Goal: Information Seeking & Learning: Learn about a topic

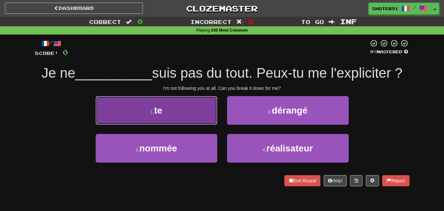
click at [168, 120] on button "1 . te" at bounding box center [157, 110] width 122 height 29
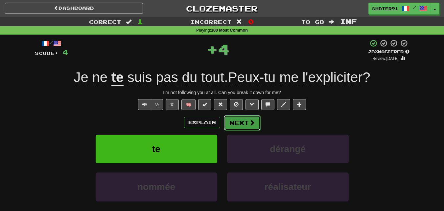
click at [252, 124] on span at bounding box center [252, 122] width 6 height 6
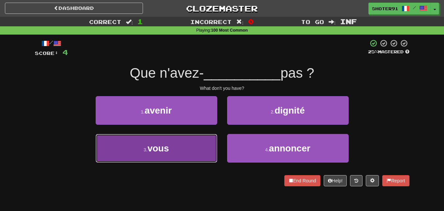
click at [160, 149] on span "vous" at bounding box center [158, 148] width 21 height 10
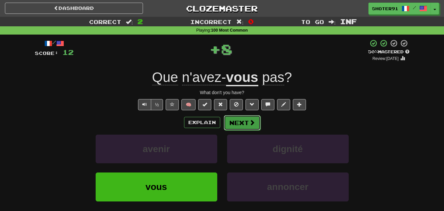
click at [240, 118] on button "Next" at bounding box center [242, 122] width 37 height 15
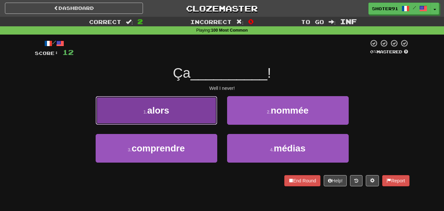
click at [160, 117] on button "1 . alors" at bounding box center [157, 110] width 122 height 29
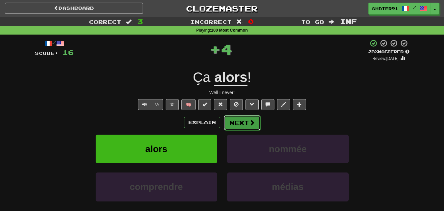
click at [250, 117] on button "Next" at bounding box center [242, 122] width 37 height 15
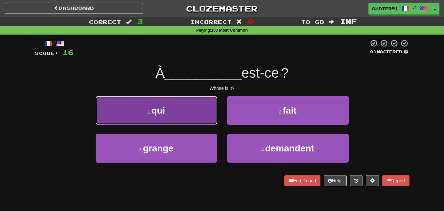
click at [151, 112] on small "1 ." at bounding box center [150, 111] width 4 height 5
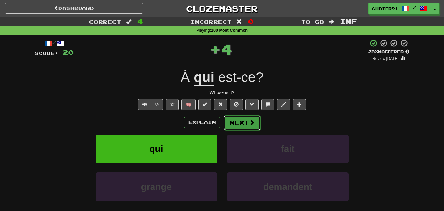
click at [237, 119] on button "Next" at bounding box center [242, 122] width 37 height 15
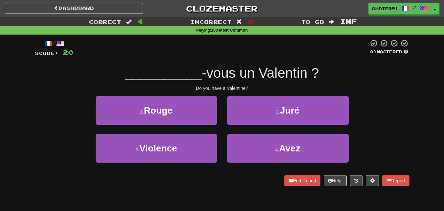
click at [409, 109] on div "1 . Rouge 2 . Juré" at bounding box center [222, 115] width 394 height 38
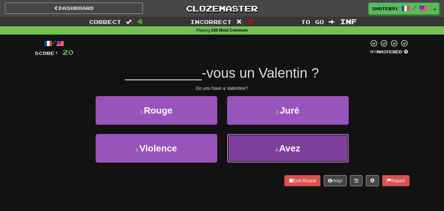
click at [300, 148] on span "Avez" at bounding box center [289, 148] width 21 height 10
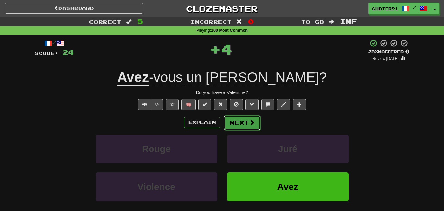
click at [249, 125] on span at bounding box center [252, 122] width 6 height 6
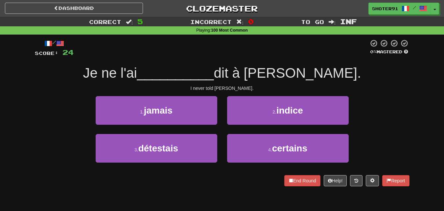
click at [367, 80] on div "Je ne l'ai __________ dit à Tom." at bounding box center [222, 73] width 375 height 18
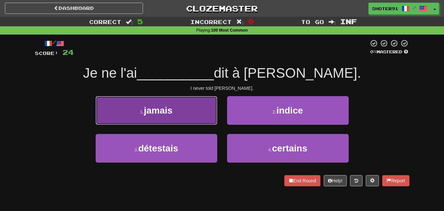
click at [177, 115] on button "1 . jamais" at bounding box center [157, 110] width 122 height 29
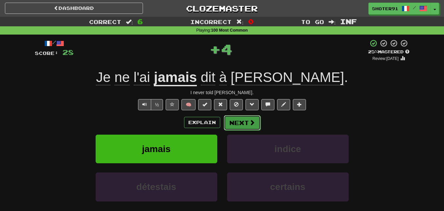
click at [251, 117] on button "Next" at bounding box center [242, 122] width 37 height 15
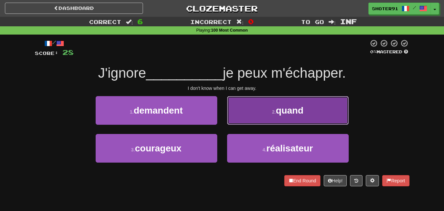
click at [246, 116] on button "2 . quand" at bounding box center [288, 110] width 122 height 29
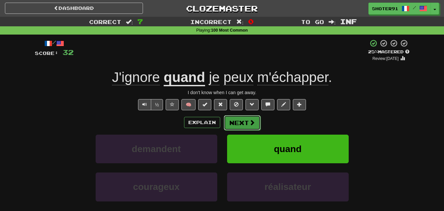
click at [232, 121] on button "Next" at bounding box center [242, 122] width 37 height 15
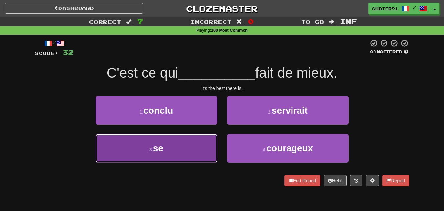
click at [180, 143] on button "3 . se" at bounding box center [157, 148] width 122 height 29
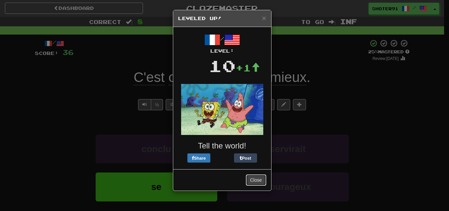
click at [260, 180] on button "Close" at bounding box center [256, 179] width 20 height 11
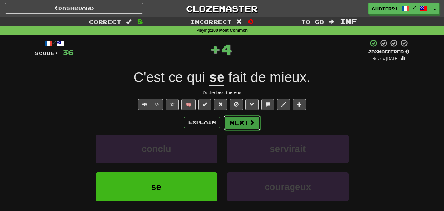
click at [237, 123] on button "Next" at bounding box center [242, 122] width 37 height 15
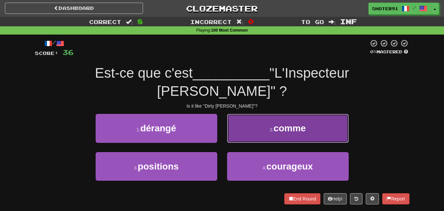
click at [289, 123] on span "comme" at bounding box center [289, 128] width 32 height 10
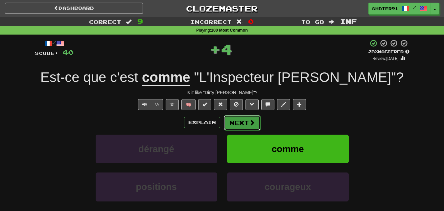
click at [237, 119] on button "Next" at bounding box center [242, 122] width 37 height 15
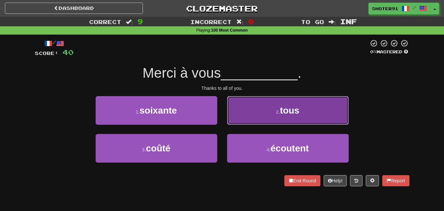
click at [268, 114] on button "2 . tous" at bounding box center [288, 110] width 122 height 29
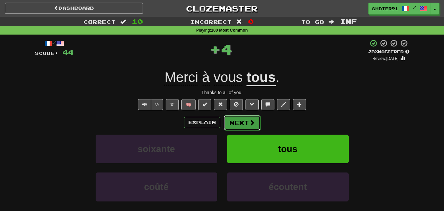
click at [239, 121] on button "Next" at bounding box center [242, 122] width 37 height 15
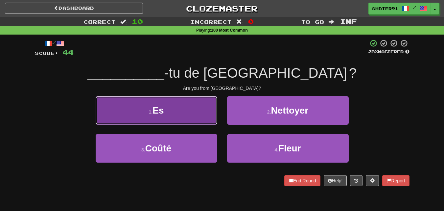
click at [187, 112] on button "1 . Es" at bounding box center [157, 110] width 122 height 29
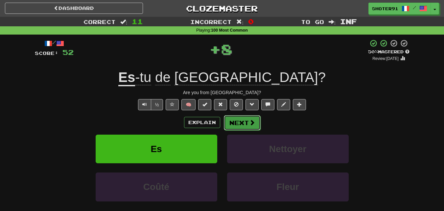
click at [235, 117] on button "Next" at bounding box center [242, 122] width 37 height 15
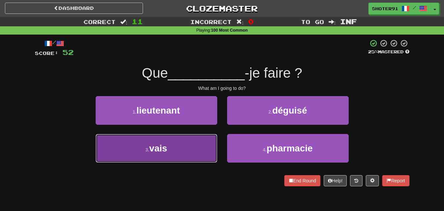
click at [171, 144] on button "3 . vais" at bounding box center [157, 148] width 122 height 29
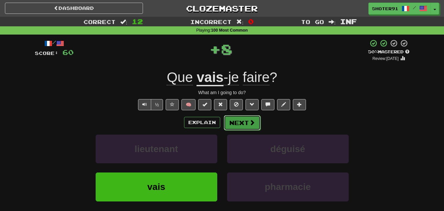
click at [248, 120] on button "Next" at bounding box center [242, 122] width 37 height 15
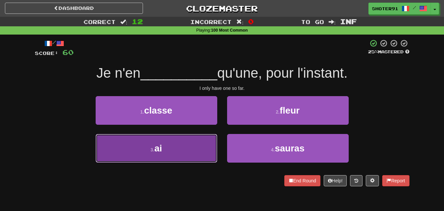
click at [182, 144] on button "3 . ai" at bounding box center [157, 148] width 122 height 29
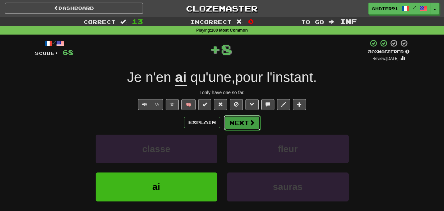
click at [255, 119] on button "Next" at bounding box center [242, 122] width 37 height 15
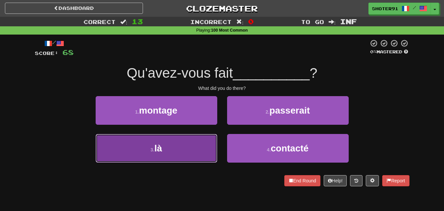
click at [199, 144] on button "3 . là" at bounding box center [157, 148] width 122 height 29
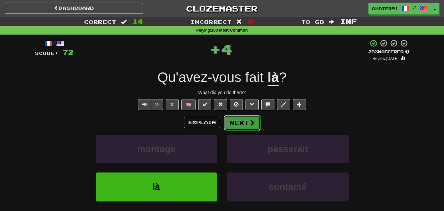
click at [234, 128] on button "Next" at bounding box center [242, 122] width 37 height 15
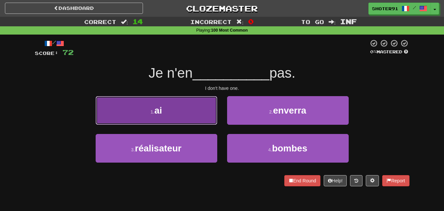
click at [205, 121] on button "1 . ai" at bounding box center [157, 110] width 122 height 29
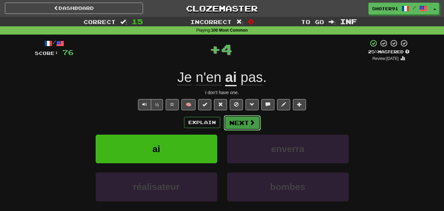
click at [238, 120] on button "Next" at bounding box center [242, 122] width 37 height 15
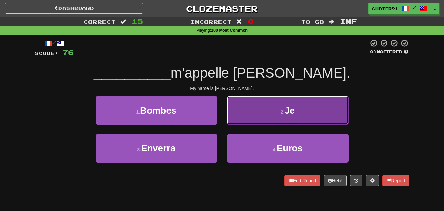
click at [267, 123] on button "2 . Je" at bounding box center [288, 110] width 122 height 29
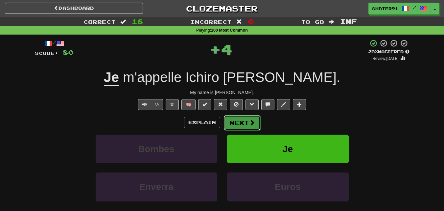
click at [245, 125] on button "Next" at bounding box center [242, 122] width 37 height 15
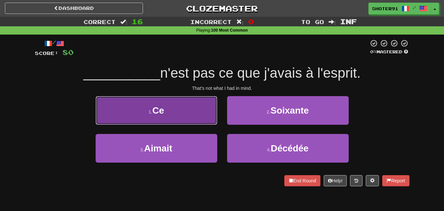
click at [206, 118] on button "1 . Ce" at bounding box center [157, 110] width 122 height 29
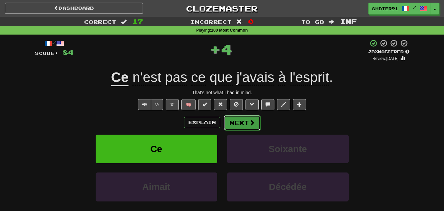
click at [242, 123] on button "Next" at bounding box center [242, 122] width 37 height 15
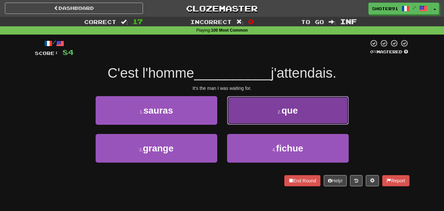
click at [252, 110] on button "2 . que" at bounding box center [288, 110] width 122 height 29
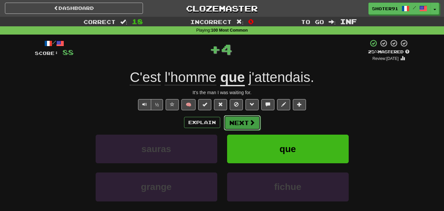
click at [245, 119] on button "Next" at bounding box center [242, 122] width 37 height 15
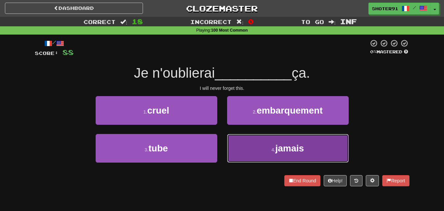
click at [293, 136] on button "4 . jamais" at bounding box center [288, 148] width 122 height 29
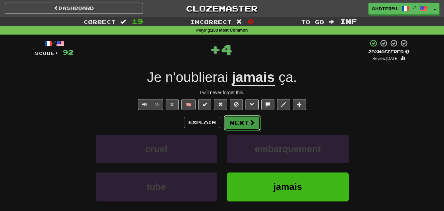
click at [252, 125] on span at bounding box center [252, 122] width 6 height 6
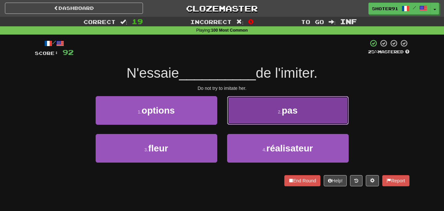
click at [296, 114] on span "pas" at bounding box center [290, 110] width 16 height 10
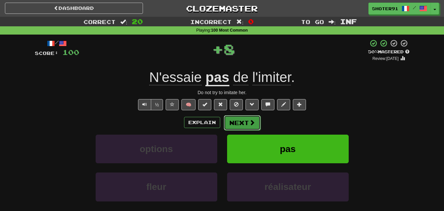
click at [249, 117] on button "Next" at bounding box center [242, 122] width 37 height 15
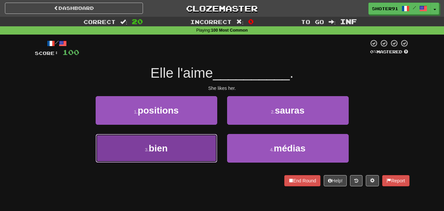
click at [166, 143] on span "bien" at bounding box center [158, 148] width 19 height 10
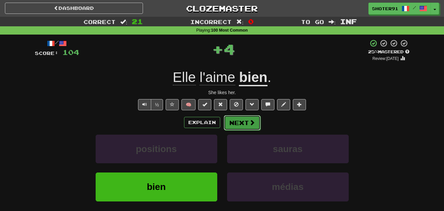
click at [236, 123] on button "Next" at bounding box center [242, 122] width 37 height 15
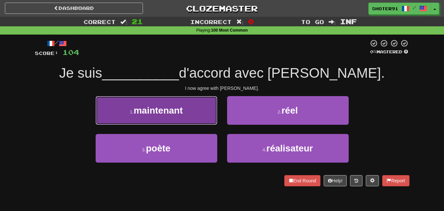
click at [193, 119] on button "1 . maintenant" at bounding box center [157, 110] width 122 height 29
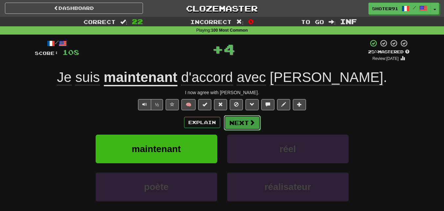
click at [250, 123] on span at bounding box center [252, 122] width 6 height 6
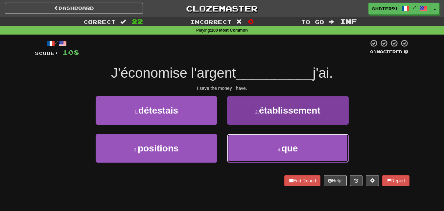
drag, startPoint x: 286, startPoint y: 145, endPoint x: 270, endPoint y: 141, distance: 15.9
click at [286, 145] on span "que" at bounding box center [289, 148] width 16 height 10
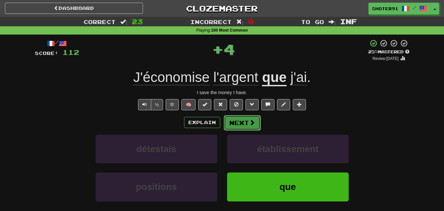
click at [238, 125] on button "Next" at bounding box center [242, 122] width 37 height 15
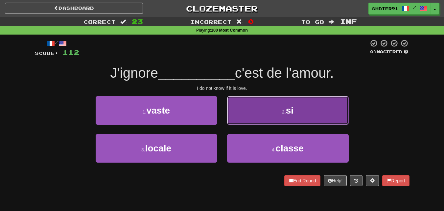
click at [270, 112] on button "2 . si" at bounding box center [288, 110] width 122 height 29
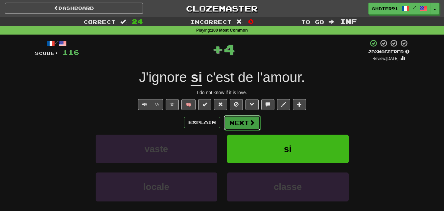
click at [239, 118] on button "Next" at bounding box center [242, 122] width 37 height 15
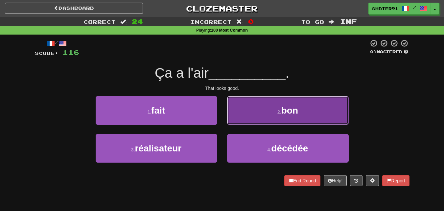
click at [268, 111] on button "2 . bon" at bounding box center [288, 110] width 122 height 29
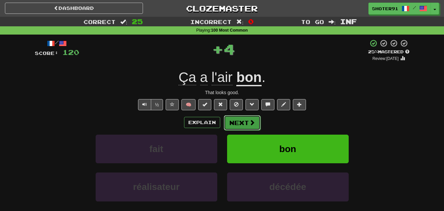
click at [238, 118] on button "Next" at bounding box center [242, 122] width 37 height 15
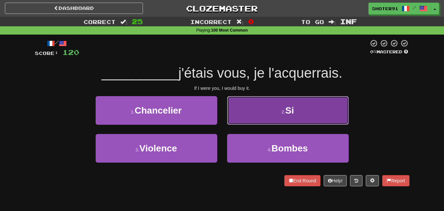
click at [290, 110] on span "Si" at bounding box center [289, 110] width 9 height 10
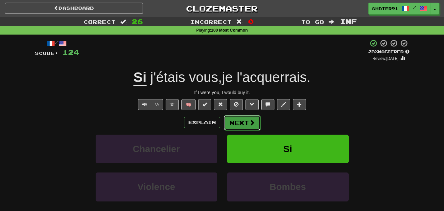
click at [243, 122] on button "Next" at bounding box center [242, 122] width 37 height 15
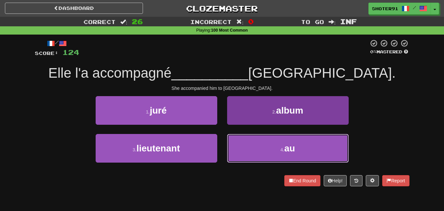
click at [285, 150] on span "au" at bounding box center [289, 148] width 11 height 10
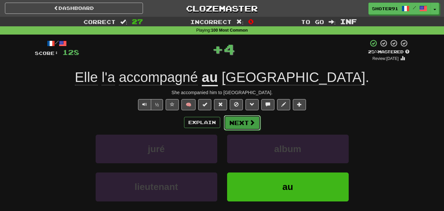
click at [241, 126] on button "Next" at bounding box center [242, 122] width 37 height 15
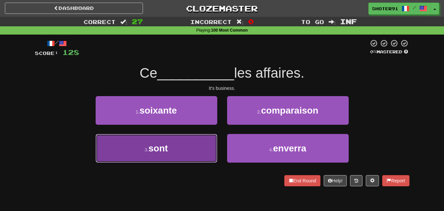
click at [193, 153] on button "3 . sont" at bounding box center [157, 148] width 122 height 29
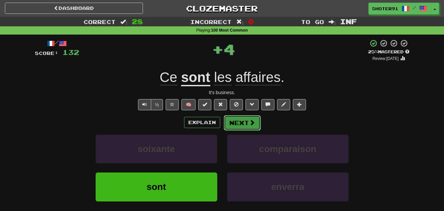
click at [237, 124] on button "Next" at bounding box center [242, 122] width 37 height 15
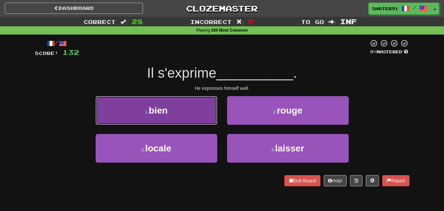
click at [199, 123] on button "1 . bien" at bounding box center [157, 110] width 122 height 29
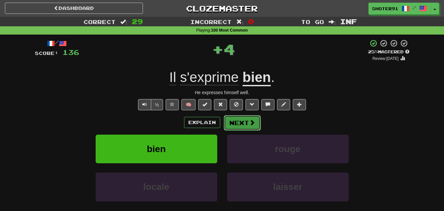
click at [239, 123] on button "Next" at bounding box center [242, 122] width 37 height 15
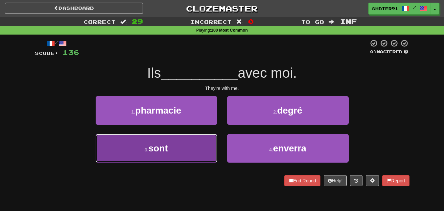
click at [167, 146] on span "sont" at bounding box center [158, 148] width 19 height 10
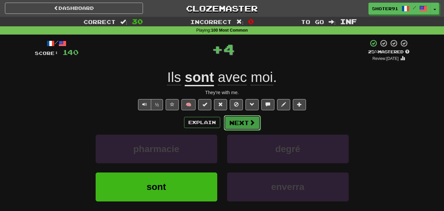
click at [241, 118] on button "Next" at bounding box center [242, 122] width 37 height 15
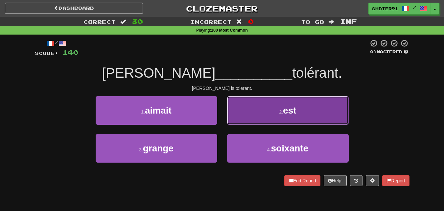
click at [305, 107] on button "2 . est" at bounding box center [288, 110] width 122 height 29
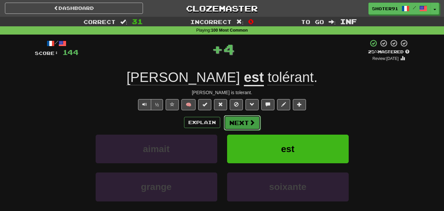
click at [247, 116] on button "Next" at bounding box center [242, 122] width 37 height 15
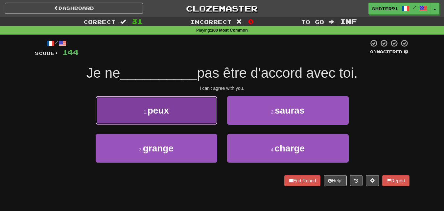
click at [213, 116] on button "1 . peux" at bounding box center [157, 110] width 122 height 29
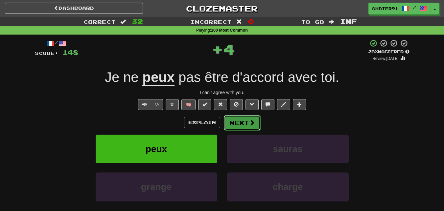
click at [240, 121] on button "Next" at bounding box center [242, 122] width 37 height 15
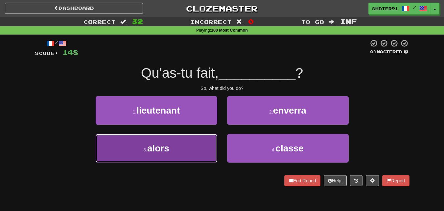
click at [172, 146] on button "3 . alors" at bounding box center [157, 148] width 122 height 29
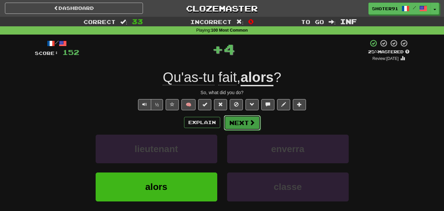
click at [237, 117] on button "Next" at bounding box center [242, 122] width 37 height 15
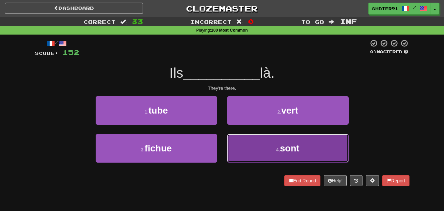
click at [289, 140] on button "4 . sont" at bounding box center [288, 148] width 122 height 29
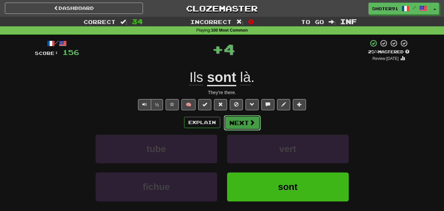
click at [250, 120] on span at bounding box center [252, 122] width 6 height 6
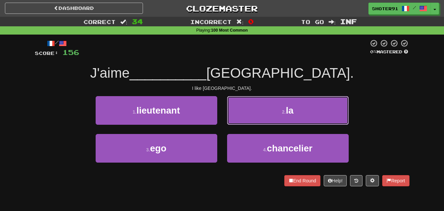
click at [268, 111] on button "2 . la" at bounding box center [288, 110] width 122 height 29
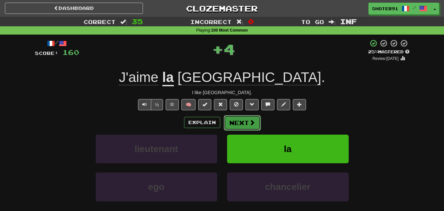
click at [242, 121] on button "Next" at bounding box center [242, 122] width 37 height 15
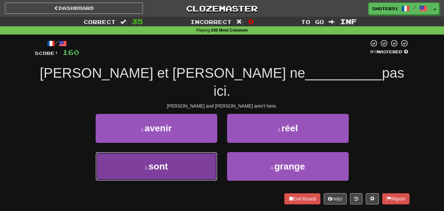
click at [182, 152] on button "3 . sont" at bounding box center [157, 166] width 122 height 29
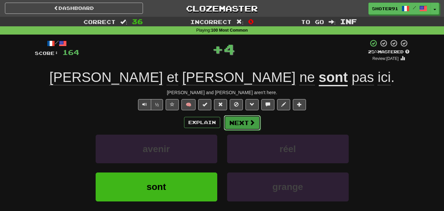
click at [242, 118] on button "Next" at bounding box center [242, 122] width 37 height 15
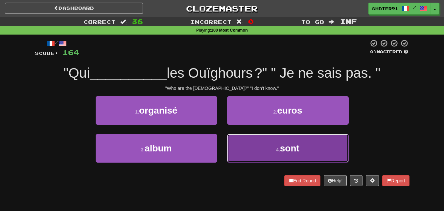
click at [260, 145] on button "4 . sont" at bounding box center [288, 148] width 122 height 29
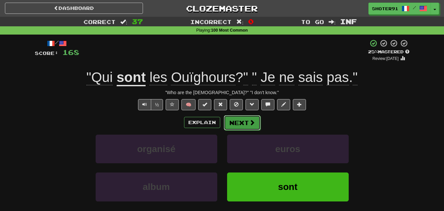
click at [242, 124] on button "Next" at bounding box center [242, 122] width 37 height 15
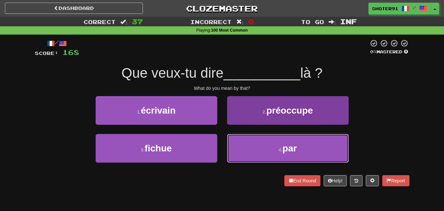
click at [268, 150] on button "4 . par" at bounding box center [288, 148] width 122 height 29
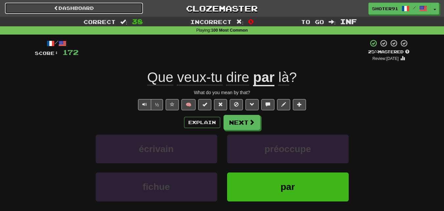
click at [104, 8] on link "Dashboard" at bounding box center [74, 8] width 138 height 11
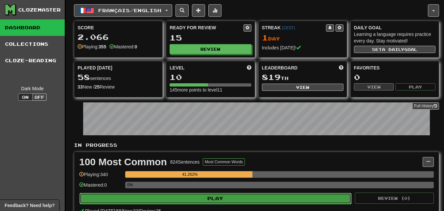
click at [237, 196] on button "Play" at bounding box center [216, 198] width 272 height 11
select select "********"
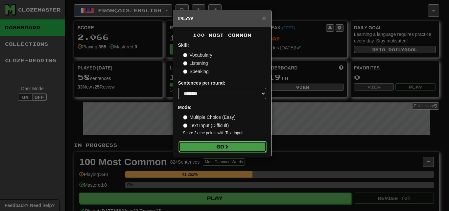
click at [227, 148] on span at bounding box center [226, 146] width 5 height 5
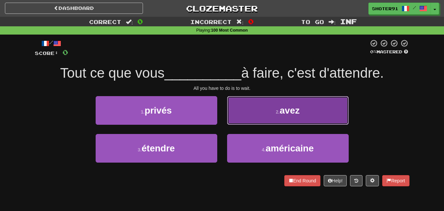
click at [290, 120] on button "2 . avez" at bounding box center [288, 110] width 122 height 29
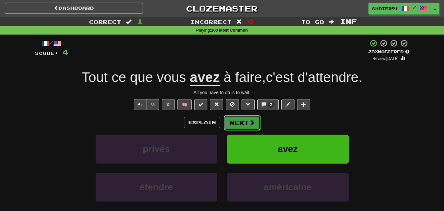
click at [246, 128] on button "Next" at bounding box center [242, 122] width 37 height 15
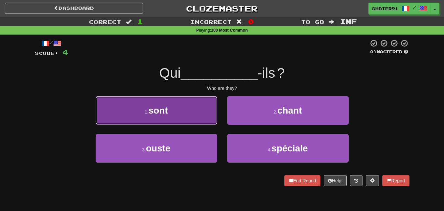
click at [187, 118] on button "1 . sont" at bounding box center [157, 110] width 122 height 29
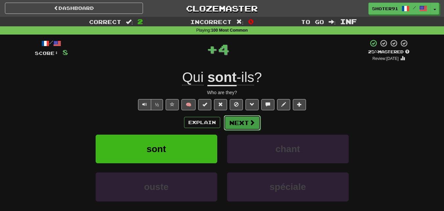
click at [247, 117] on button "Next" at bounding box center [242, 122] width 37 height 15
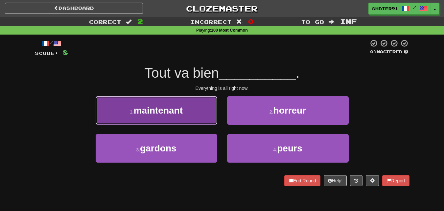
click at [199, 118] on button "1 . maintenant" at bounding box center [157, 110] width 122 height 29
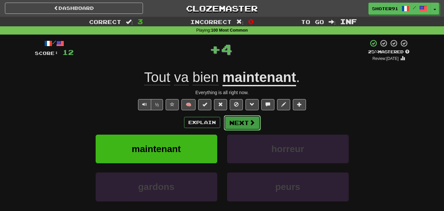
click at [257, 121] on button "Next" at bounding box center [242, 122] width 37 height 15
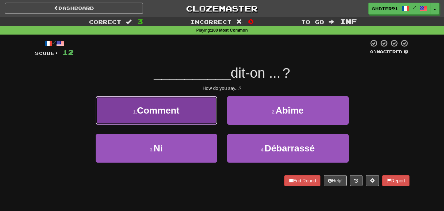
click at [198, 121] on button "1 . Comment" at bounding box center [157, 110] width 122 height 29
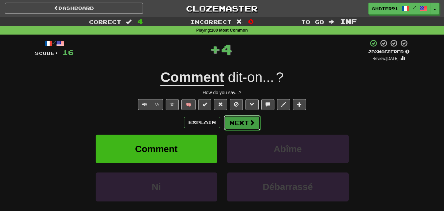
click at [245, 125] on button "Next" at bounding box center [242, 122] width 37 height 15
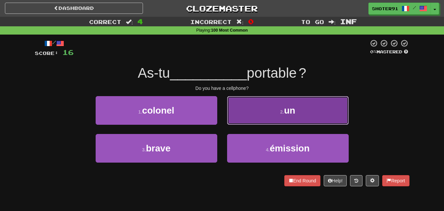
click at [265, 119] on button "2 . un" at bounding box center [288, 110] width 122 height 29
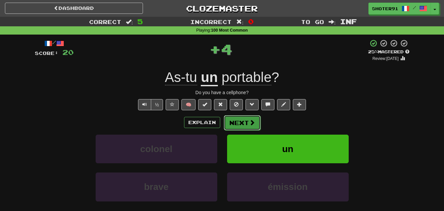
click at [249, 124] on span at bounding box center [252, 122] width 6 height 6
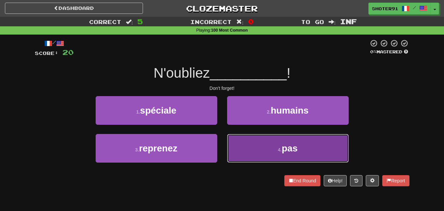
click at [287, 142] on button "4 . pas" at bounding box center [288, 148] width 122 height 29
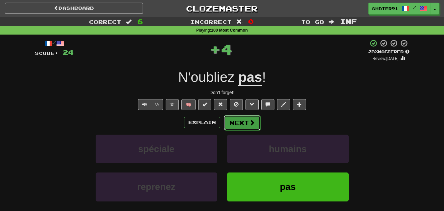
click at [248, 121] on button "Next" at bounding box center [242, 122] width 37 height 15
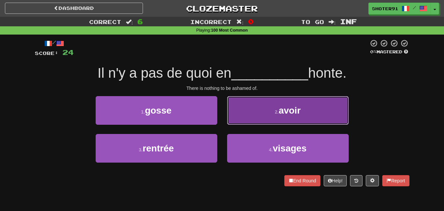
click at [285, 118] on button "2 . avoir" at bounding box center [288, 110] width 122 height 29
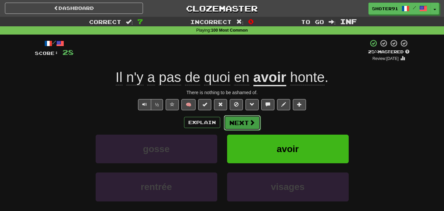
click at [241, 122] on button "Next" at bounding box center [242, 122] width 37 height 15
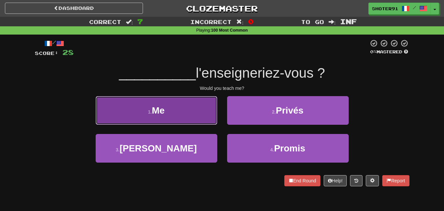
click at [205, 114] on button "1 . Me" at bounding box center [157, 110] width 122 height 29
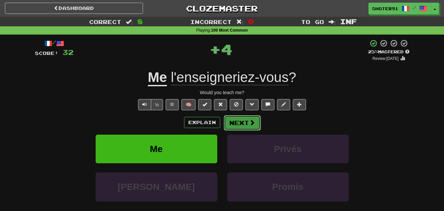
click at [236, 122] on button "Next" at bounding box center [242, 122] width 37 height 15
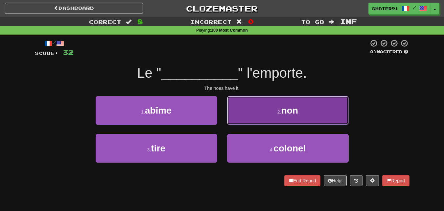
click at [279, 116] on button "2 . non" at bounding box center [288, 110] width 122 height 29
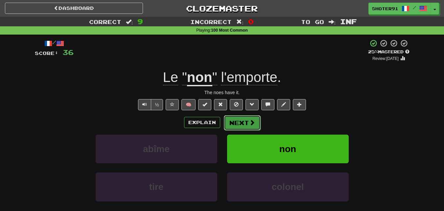
click at [235, 119] on button "Next" at bounding box center [242, 122] width 37 height 15
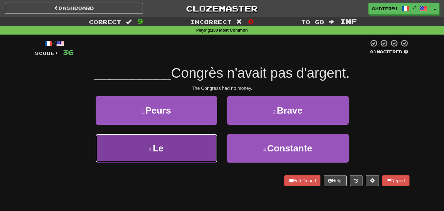
click at [188, 152] on button "3 . Le" at bounding box center [157, 148] width 122 height 29
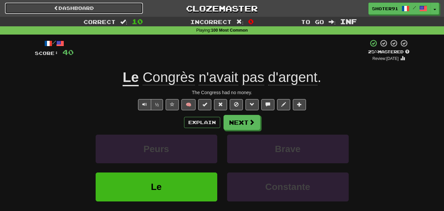
click at [117, 5] on link "Dashboard" at bounding box center [74, 8] width 138 height 11
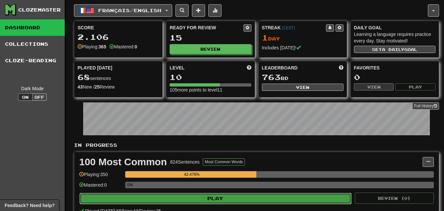
click at [239, 200] on button "Play" at bounding box center [216, 198] width 272 height 11
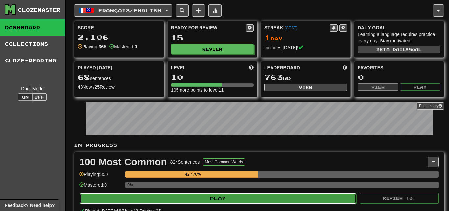
select select "********"
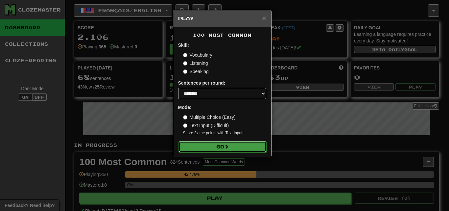
click at [245, 145] on button "Go" at bounding box center [222, 146] width 88 height 11
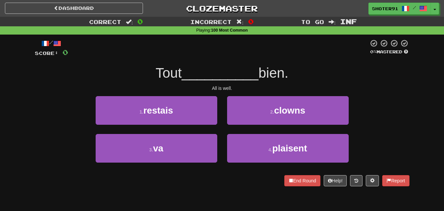
click at [402, 94] on div "/ Score: 0 0 % Mastered Tout __________ bien. All is well. 1 . restais 2 . clow…" at bounding box center [222, 112] width 375 height 147
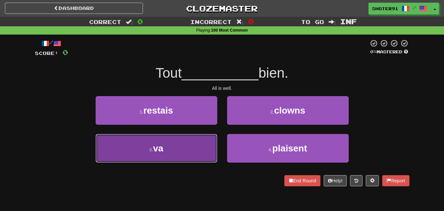
click at [167, 146] on button "3 . va" at bounding box center [157, 148] width 122 height 29
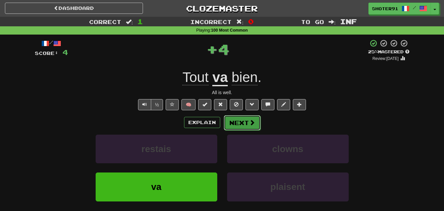
click at [247, 120] on button "Next" at bounding box center [242, 122] width 37 height 15
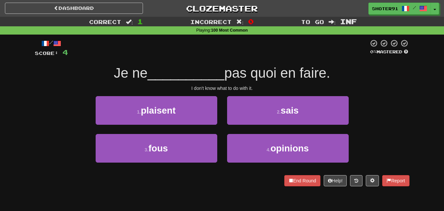
click at [393, 94] on div "/ Score: 4 0 % Mastered Je ne __________ pas quoi en faire. I don't know what t…" at bounding box center [222, 112] width 375 height 147
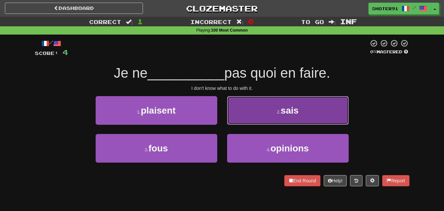
click at [312, 106] on button "2 . sais" at bounding box center [288, 110] width 122 height 29
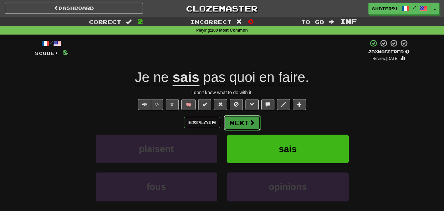
click at [235, 124] on button "Next" at bounding box center [242, 122] width 37 height 15
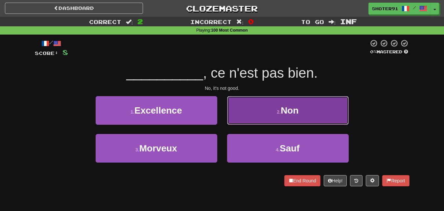
click at [256, 119] on button "2 . Non" at bounding box center [288, 110] width 122 height 29
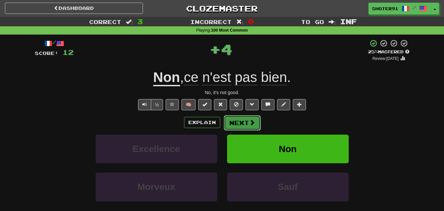
click at [244, 125] on button "Next" at bounding box center [242, 122] width 37 height 15
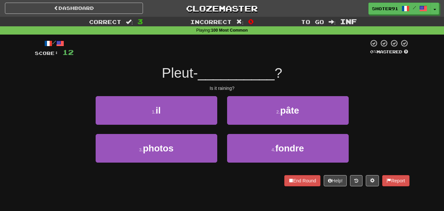
click at [372, 74] on div "Pleut- __________ ?" at bounding box center [222, 73] width 375 height 18
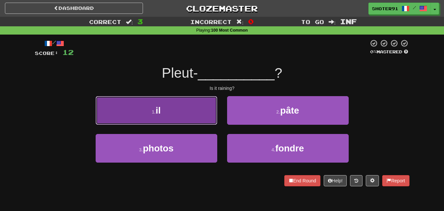
click at [174, 108] on button "1 . il" at bounding box center [157, 110] width 122 height 29
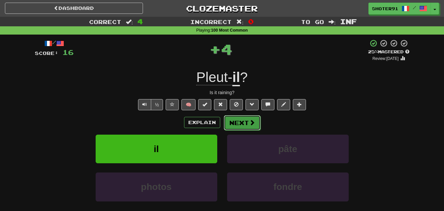
click at [239, 123] on button "Next" at bounding box center [242, 122] width 37 height 15
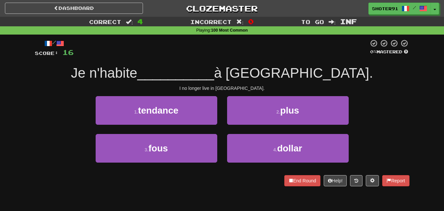
click at [397, 94] on div "/ Score: 16 0 % Mastered Je n'habite __________ à Boston. I no longer live in B…" at bounding box center [222, 112] width 375 height 147
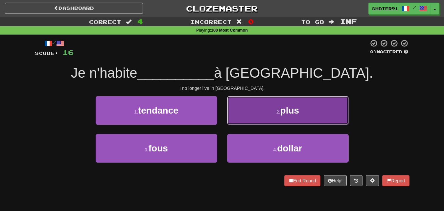
click at [270, 111] on button "2 . plus" at bounding box center [288, 110] width 122 height 29
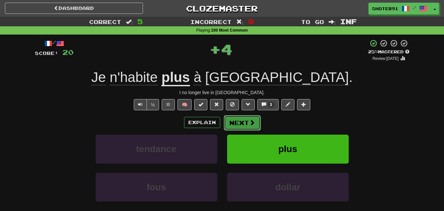
click at [252, 117] on button "Next" at bounding box center [242, 122] width 37 height 15
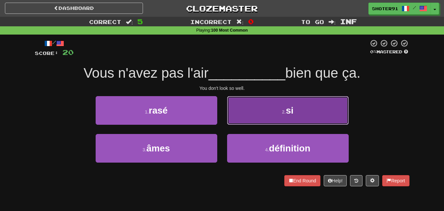
click at [253, 109] on button "2 . si" at bounding box center [288, 110] width 122 height 29
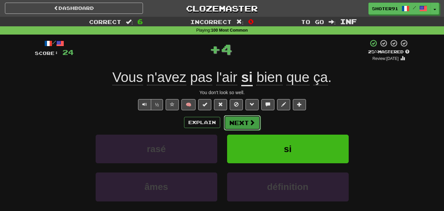
click at [232, 118] on button "Next" at bounding box center [242, 122] width 37 height 15
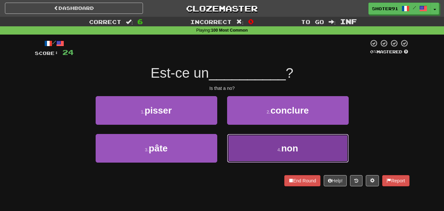
click at [296, 143] on span "non" at bounding box center [289, 148] width 17 height 10
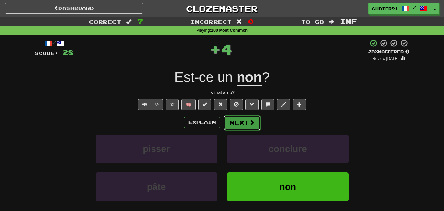
click at [245, 123] on button "Next" at bounding box center [242, 122] width 37 height 15
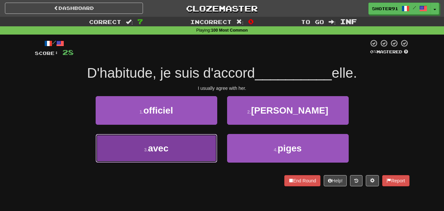
click at [165, 148] on span "avec" at bounding box center [158, 148] width 20 height 10
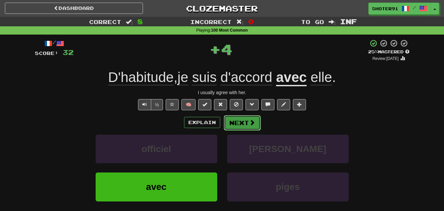
click at [230, 121] on button "Next" at bounding box center [242, 122] width 37 height 15
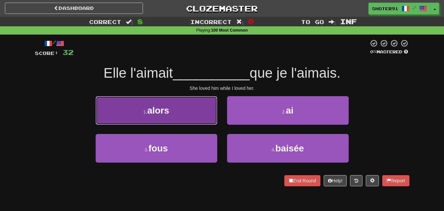
click at [143, 102] on button "1 . alors" at bounding box center [157, 110] width 122 height 29
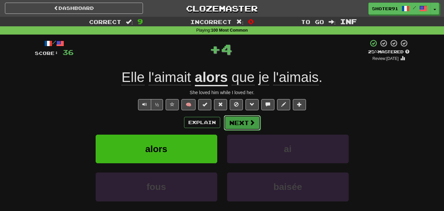
click at [249, 125] on span at bounding box center [252, 122] width 6 height 6
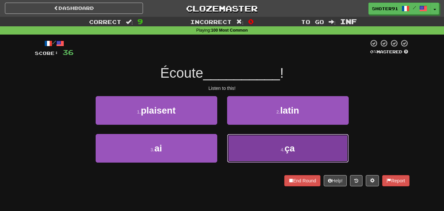
click at [250, 143] on button "4 . ça" at bounding box center [288, 148] width 122 height 29
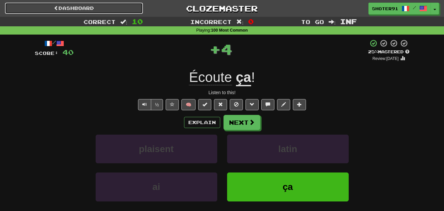
click at [49, 9] on link "Dashboard" at bounding box center [74, 8] width 138 height 11
